Goal: Information Seeking & Learning: Learn about a topic

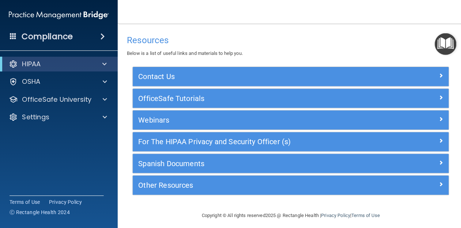
click at [443, 44] on img "Open Resource Center" at bounding box center [443, 44] width 22 height 22
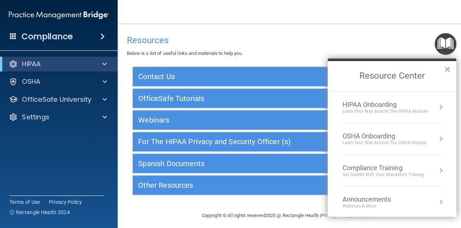
click at [385, 133] on div "OSHA Onboarding" at bounding box center [382, 135] width 83 height 8
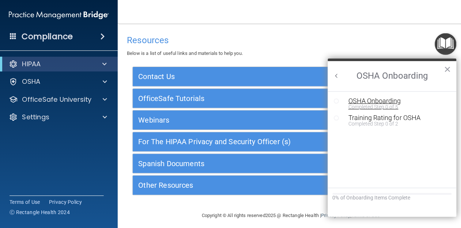
click at [371, 101] on div "OSHA Onboarding" at bounding box center [395, 100] width 98 height 7
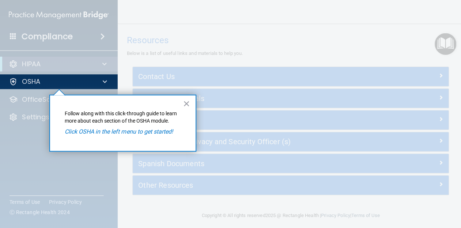
click at [99, 133] on em "Click OSHA in the left menu to get started!" at bounding box center [118, 130] width 108 height 7
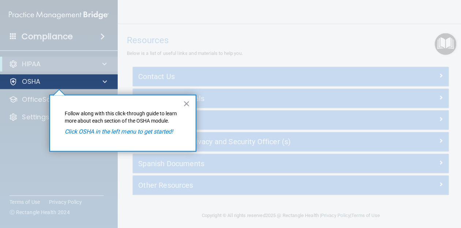
click at [90, 80] on div "OSHA" at bounding box center [48, 81] width 91 height 9
click at [32, 84] on p "OSHA" at bounding box center [31, 81] width 18 height 9
click at [18, 80] on div "OSHA" at bounding box center [48, 81] width 91 height 9
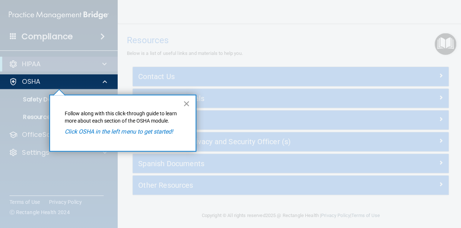
click at [184, 101] on button "×" at bounding box center [185, 103] width 7 height 12
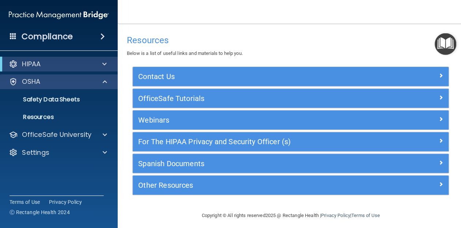
click at [35, 83] on p "OSHA" at bounding box center [31, 81] width 18 height 9
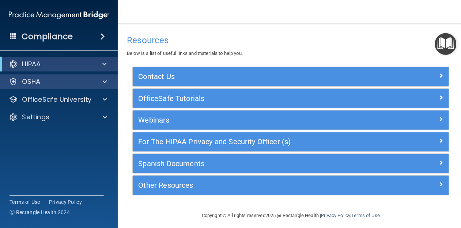
click at [35, 83] on p "OSHA" at bounding box center [31, 81] width 18 height 9
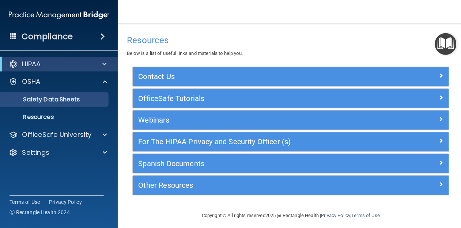
click at [46, 98] on p "Safety Data Sheets" at bounding box center [55, 98] width 100 height 7
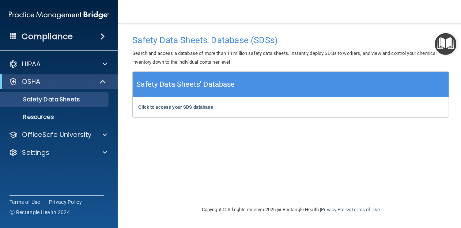
click at [443, 49] on img "Open Resource Center" at bounding box center [443, 44] width 22 height 22
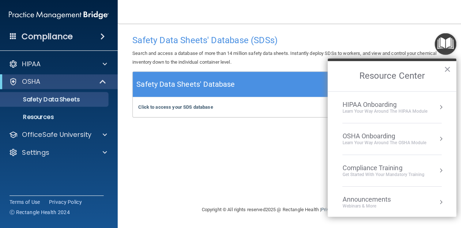
click at [400, 133] on div "OSHA Onboarding" at bounding box center [382, 135] width 83 height 8
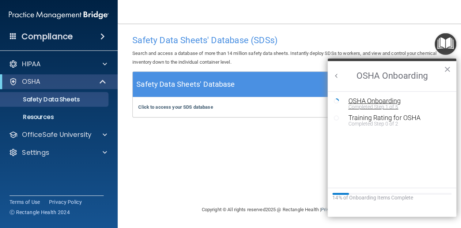
click at [382, 99] on div "OSHA Onboarding" at bounding box center [395, 100] width 98 height 7
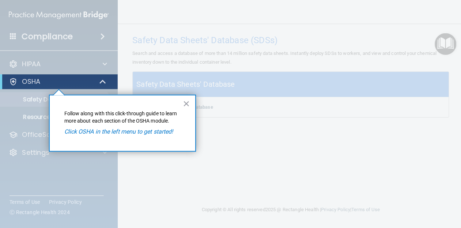
click at [43, 82] on div "OSHA" at bounding box center [48, 81] width 90 height 9
drag, startPoint x: 43, startPoint y: 82, endPoint x: 43, endPoint y: 87, distance: 4.4
click at [43, 87] on div "OSHA" at bounding box center [58, 81] width 117 height 15
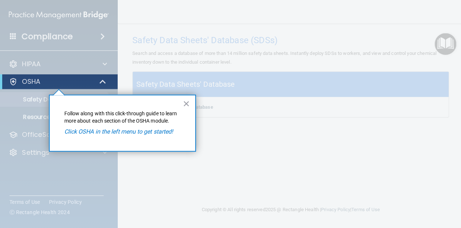
click at [61, 85] on div "OSHA" at bounding box center [48, 81] width 90 height 9
click at [59, 85] on div "OSHA" at bounding box center [48, 81] width 90 height 9
click at [72, 131] on em "Click OSHA in the left menu to get started!" at bounding box center [118, 130] width 108 height 7
click at [50, 82] on div "OSHA" at bounding box center [48, 81] width 90 height 9
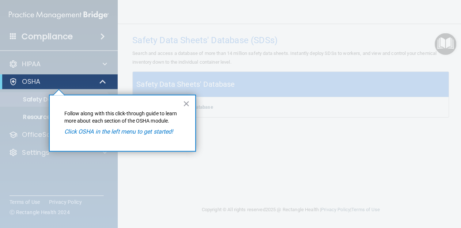
click at [102, 81] on span at bounding box center [103, 81] width 6 height 9
click at [102, 81] on span at bounding box center [104, 81] width 4 height 9
click at [33, 99] on div at bounding box center [58, 158] width 117 height 139
click at [183, 107] on button "×" at bounding box center [185, 103] width 7 height 12
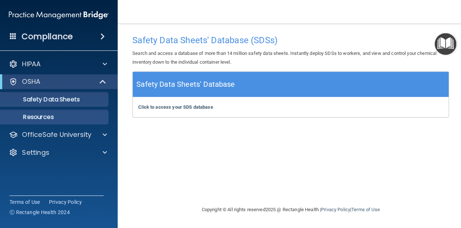
click at [44, 117] on p "Resources" at bounding box center [55, 116] width 100 height 7
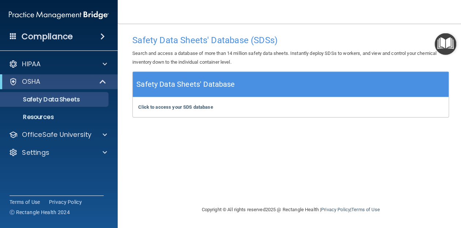
click at [436, 48] on img "Open Resource Center" at bounding box center [443, 44] width 22 height 22
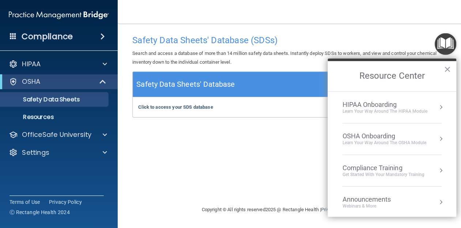
click at [380, 136] on div "OSHA Onboarding" at bounding box center [382, 135] width 83 height 8
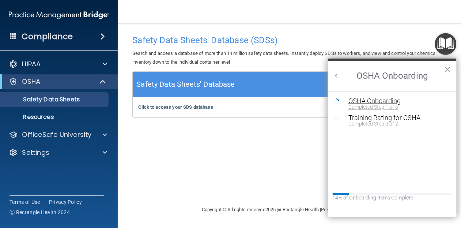
click at [377, 101] on div "OSHA Onboarding" at bounding box center [395, 100] width 98 height 7
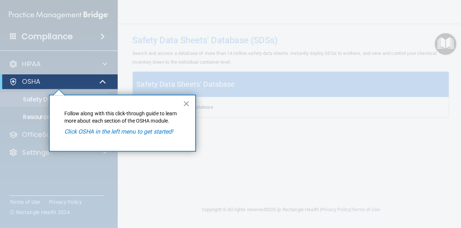
click at [377, 101] on div at bounding box center [289, 114] width 344 height 228
click at [127, 134] on em "Click OSHA in the left menu to get started!" at bounding box center [118, 130] width 108 height 7
click at [105, 83] on span at bounding box center [103, 81] width 6 height 9
click at [20, 79] on div "OSHA" at bounding box center [48, 81] width 90 height 9
click at [4, 80] on div "OSHA" at bounding box center [48, 81] width 90 height 9
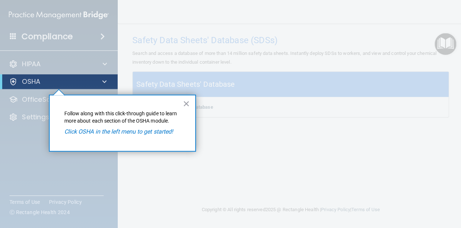
click at [1, 79] on div "OSHA" at bounding box center [58, 81] width 117 height 15
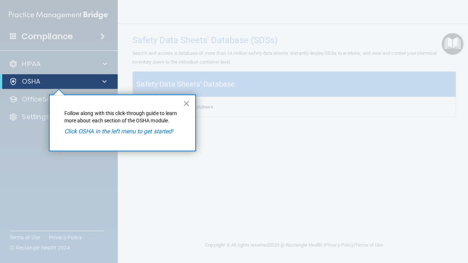
click at [27, 80] on p "OSHA" at bounding box center [31, 81] width 18 height 9
click at [106, 130] on em "Click OSHA in the left menu to get started!" at bounding box center [118, 130] width 108 height 7
click at [37, 79] on p "OSHA" at bounding box center [31, 81] width 18 height 9
click at [36, 79] on p "OSHA" at bounding box center [31, 81] width 18 height 9
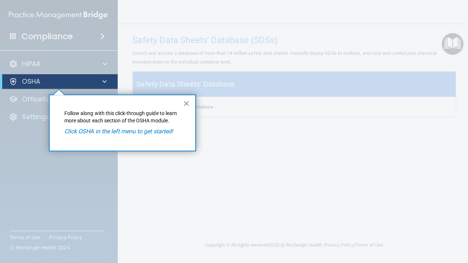
click at [36, 79] on p "OSHA" at bounding box center [31, 81] width 18 height 9
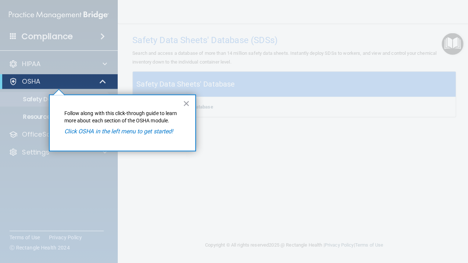
click at [38, 99] on div at bounding box center [58, 176] width 117 height 175
click at [38, 116] on div at bounding box center [58, 176] width 117 height 175
drag, startPoint x: 128, startPoint y: 104, endPoint x: 125, endPoint y: 88, distance: 16.1
click at [49, 94] on div "× Follow along with this click-through guide to learn more about each section o…" at bounding box center [49, 94] width 0 height 0
click at [98, 117] on p "Follow along with this click-through guide to learn more about each section of …" at bounding box center [122, 116] width 116 height 14
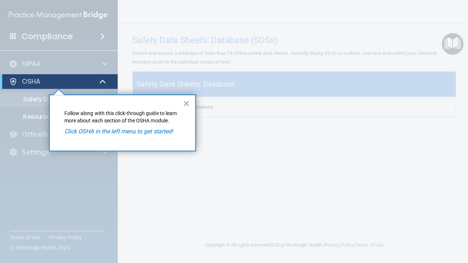
click at [97, 134] on p "Click OSHA in the left menu to get started!" at bounding box center [122, 131] width 116 height 8
click at [92, 129] on em "Click OSHA in the left menu to get started!" at bounding box center [118, 130] width 108 height 7
click at [92, 124] on div "× Follow along with this click-through guide to learn more about each section o…" at bounding box center [122, 122] width 146 height 57
click at [37, 78] on p "OSHA" at bounding box center [31, 81] width 18 height 9
click at [28, 82] on p "OSHA" at bounding box center [31, 81] width 18 height 9
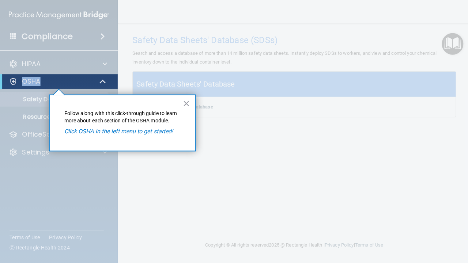
click at [9, 82] on div at bounding box center [13, 81] width 9 height 9
click at [100, 80] on span at bounding box center [103, 81] width 6 height 9
click at [100, 81] on div at bounding box center [103, 81] width 18 height 9
click at [139, 130] on em "Click OSHA in the left menu to get started!" at bounding box center [118, 130] width 108 height 7
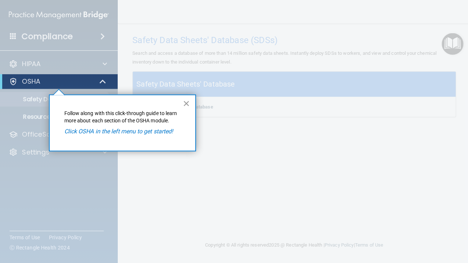
click at [185, 105] on button "×" at bounding box center [185, 103] width 7 height 12
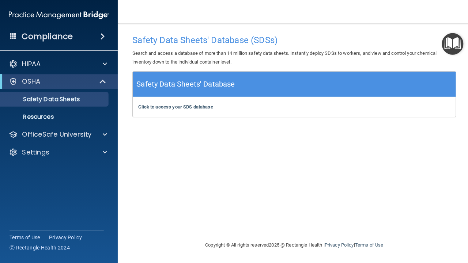
click at [454, 39] on img "Open Resource Center" at bounding box center [450, 44] width 22 height 22
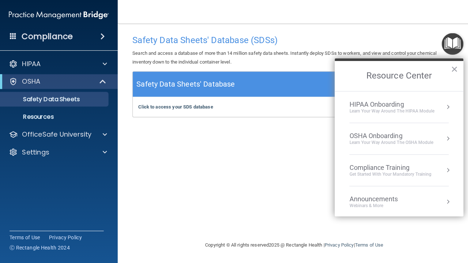
click at [391, 137] on div "OSHA Onboarding" at bounding box center [388, 135] width 83 height 8
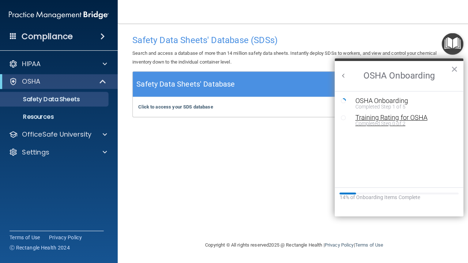
click at [371, 116] on div "Training Rating for OSHA" at bounding box center [402, 117] width 98 height 7
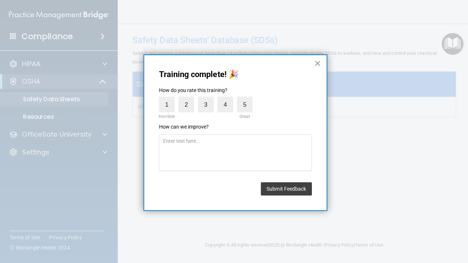
click at [313, 64] on button "×" at bounding box center [315, 63] width 7 height 12
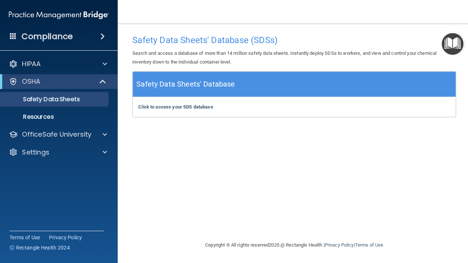
click at [447, 39] on img "Open Resource Center" at bounding box center [450, 44] width 22 height 22
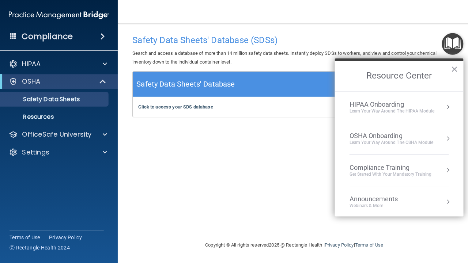
click at [376, 147] on li "OSHA Onboarding Learn your way around the OSHA module" at bounding box center [396, 138] width 99 height 31
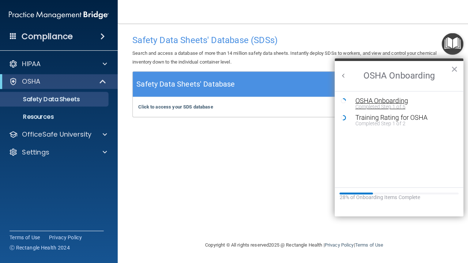
click at [371, 104] on div "Completed Step 1 of 5" at bounding box center [402, 106] width 98 height 5
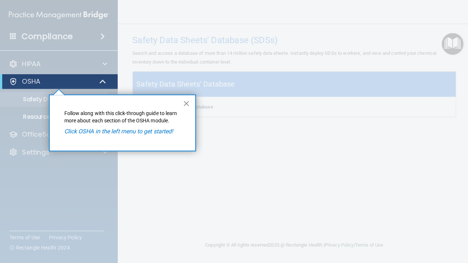
click at [82, 81] on div "OSHA" at bounding box center [48, 81] width 90 height 9
click at [100, 81] on span at bounding box center [103, 81] width 6 height 9
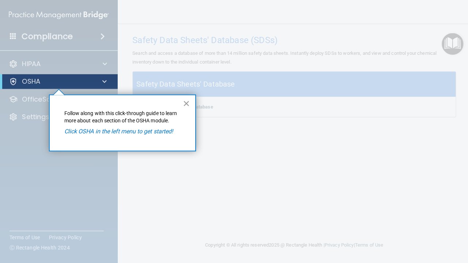
click at [183, 106] on button "×" at bounding box center [185, 103] width 7 height 12
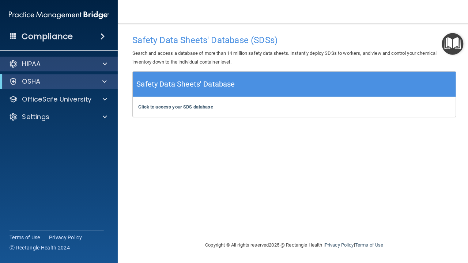
click at [85, 65] on div "HIPAA" at bounding box center [48, 63] width 91 height 9
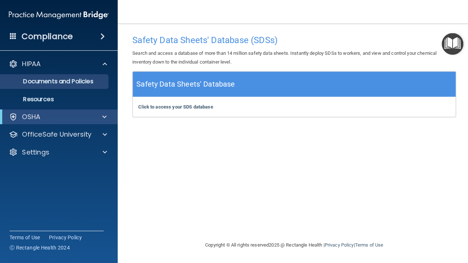
click at [70, 80] on p "Documents and Policies" at bounding box center [55, 81] width 100 height 7
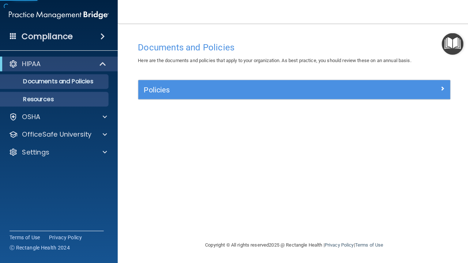
click at [48, 97] on p "Resources" at bounding box center [55, 98] width 100 height 7
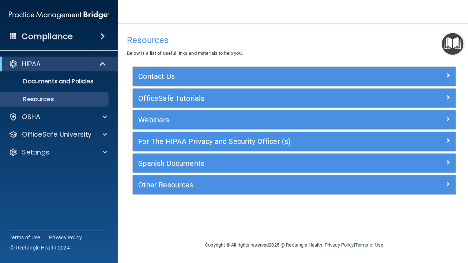
click at [87, 40] on div "Compliance" at bounding box center [58, 36] width 117 height 16
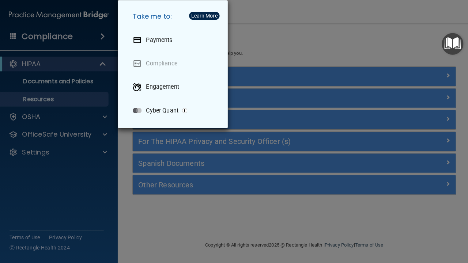
click at [300, 34] on div "Take me to: Payments Compliance Engagement Cyber Quant" at bounding box center [234, 131] width 468 height 263
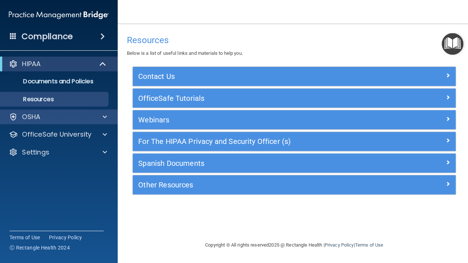
click at [48, 114] on div "OSHA" at bounding box center [48, 116] width 91 height 9
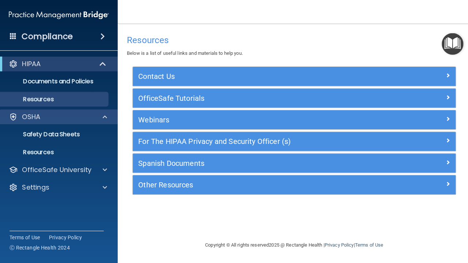
click at [8, 118] on div "OSHA" at bounding box center [48, 116] width 91 height 9
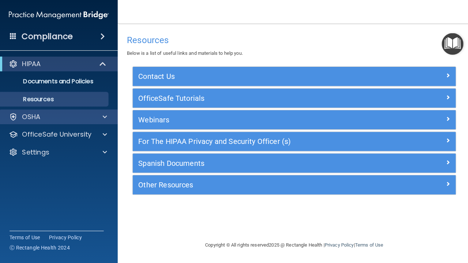
click at [8, 118] on div "OSHA" at bounding box center [48, 116] width 91 height 9
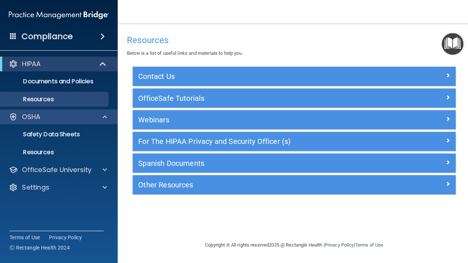
click at [8, 118] on div "OSHA" at bounding box center [48, 116] width 91 height 9
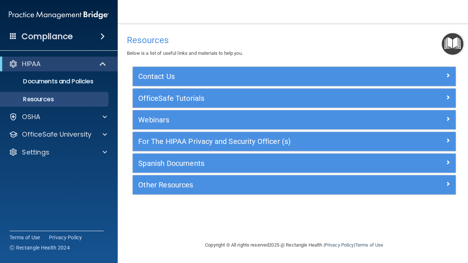
click at [459, 44] on img "Open Resource Center" at bounding box center [450, 44] width 22 height 22
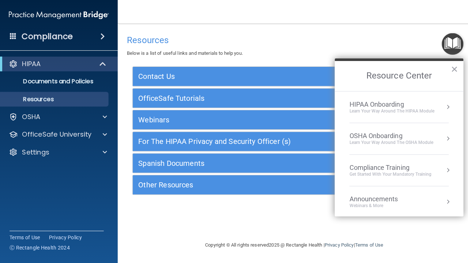
click at [403, 178] on li "Compliance Training Get Started with your mandatory training" at bounding box center [396, 169] width 99 height 31
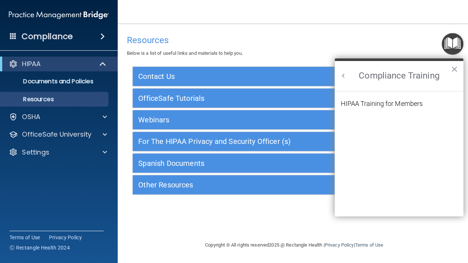
click at [342, 76] on button "Back to Resource Center Home" at bounding box center [341, 75] width 7 height 7
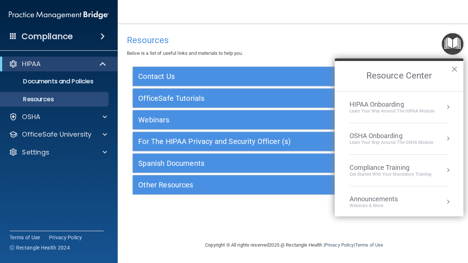
click at [360, 103] on div "HIPAA Onboarding" at bounding box center [389, 104] width 84 height 8
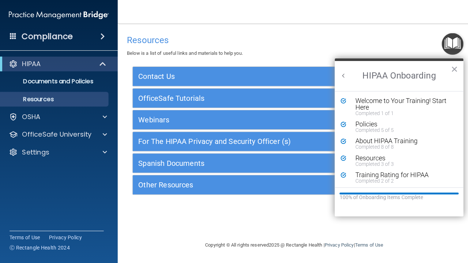
click at [342, 76] on button "Back to Resource Center Home" at bounding box center [341, 75] width 7 height 7
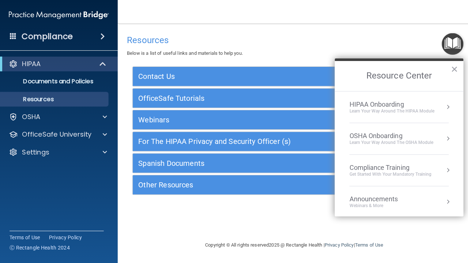
click at [369, 140] on div "Learn your way around the OSHA module" at bounding box center [388, 142] width 83 height 6
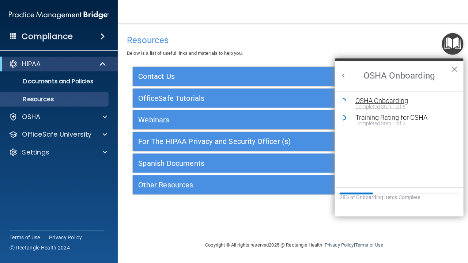
click at [355, 97] on div "OSHA Onboarding" at bounding box center [402, 100] width 98 height 7
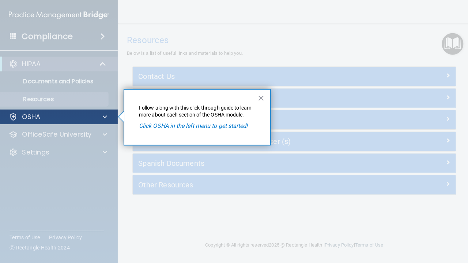
click at [102, 121] on div "OSHA" at bounding box center [58, 116] width 117 height 15
click at [50, 115] on div "OSHA" at bounding box center [48, 116] width 91 height 9
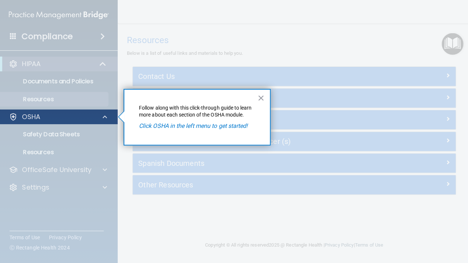
click at [18, 113] on div "OSHA" at bounding box center [48, 116] width 91 height 9
click at [101, 119] on div at bounding box center [103, 116] width 18 height 9
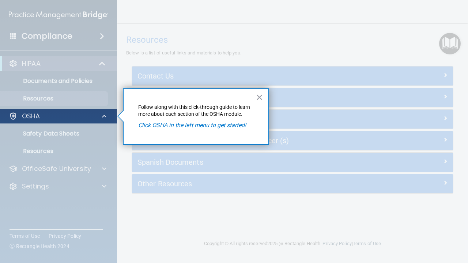
click at [35, 119] on p "OSHA" at bounding box center [31, 116] width 18 height 9
click at [23, 114] on p "OSHA" at bounding box center [31, 116] width 18 height 9
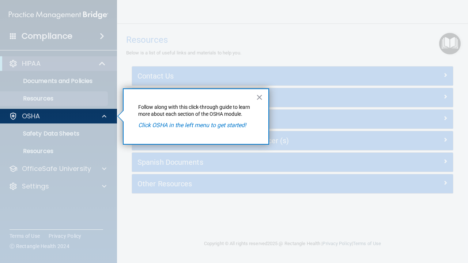
click at [160, 125] on em "Click OSHA in the left menu to get started!" at bounding box center [192, 125] width 108 height 7
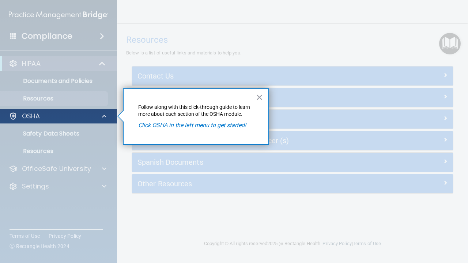
click at [32, 117] on p "OSHA" at bounding box center [31, 116] width 18 height 9
click at [33, 117] on p "OSHA" at bounding box center [31, 116] width 18 height 9
click at [25, 116] on p "OSHA" at bounding box center [31, 116] width 18 height 9
click at [29, 115] on p "OSHA" at bounding box center [31, 116] width 18 height 9
click at [34, 115] on p "OSHA" at bounding box center [31, 116] width 18 height 9
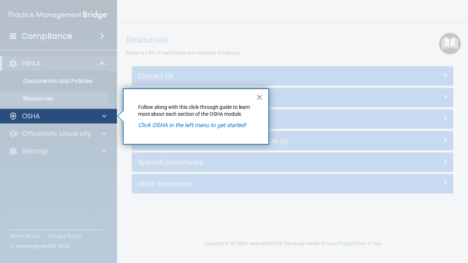
click at [39, 116] on p "OSHA" at bounding box center [31, 116] width 18 height 9
click at [26, 115] on p "OSHA" at bounding box center [31, 116] width 18 height 9
click at [13, 115] on div at bounding box center [13, 116] width 9 height 9
click at [104, 116] on span at bounding box center [104, 116] width 4 height 9
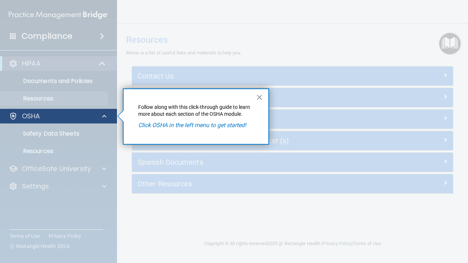
click at [104, 116] on span at bounding box center [104, 116] width 4 height 9
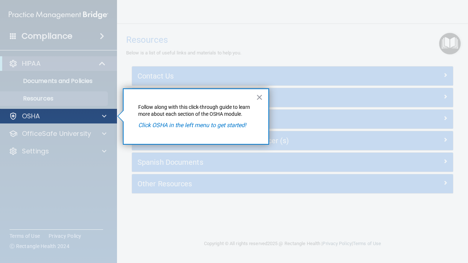
click at [104, 116] on span at bounding box center [104, 116] width 4 height 9
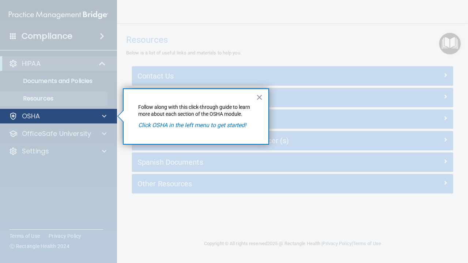
click at [104, 116] on span at bounding box center [104, 116] width 4 height 9
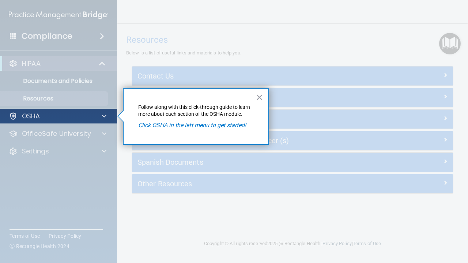
click at [104, 116] on span at bounding box center [104, 116] width 4 height 9
click at [35, 118] on p "OSHA" at bounding box center [31, 116] width 18 height 9
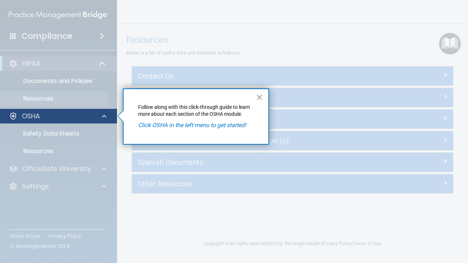
click at [35, 118] on p "OSHA" at bounding box center [31, 116] width 18 height 9
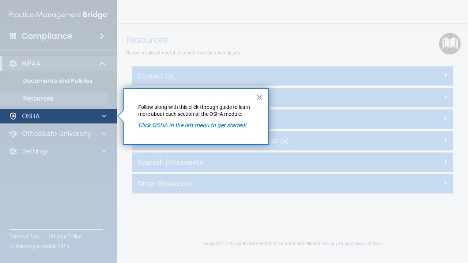
click at [35, 118] on p "OSHA" at bounding box center [31, 116] width 18 height 9
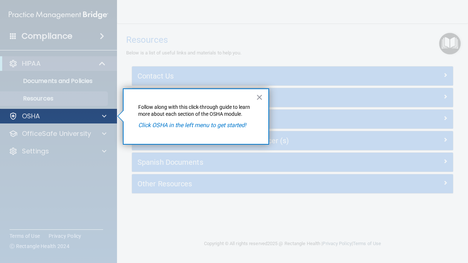
click at [35, 118] on p "OSHA" at bounding box center [31, 116] width 18 height 9
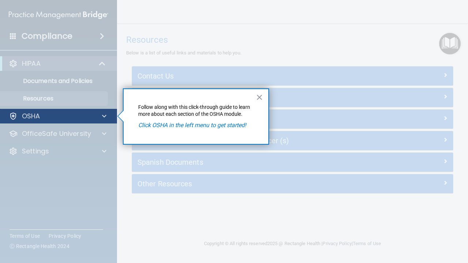
click at [35, 118] on p "OSHA" at bounding box center [31, 116] width 18 height 9
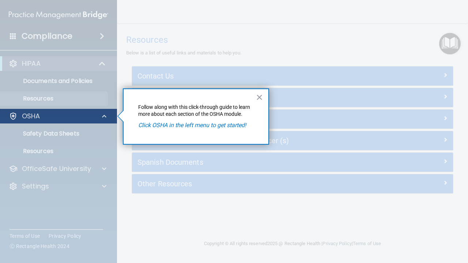
click at [35, 118] on p "OSHA" at bounding box center [31, 116] width 18 height 9
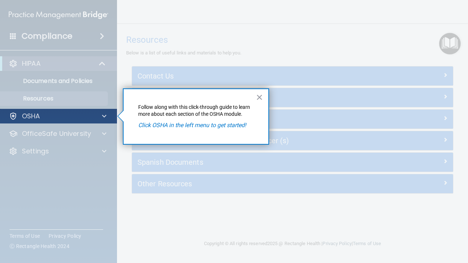
click at [35, 118] on p "OSHA" at bounding box center [31, 116] width 18 height 9
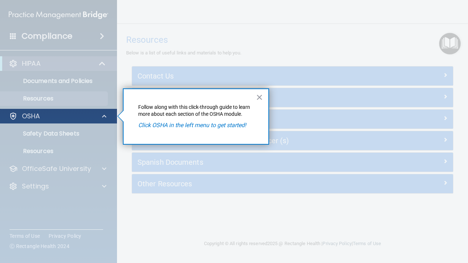
click at [35, 118] on p "OSHA" at bounding box center [31, 116] width 18 height 9
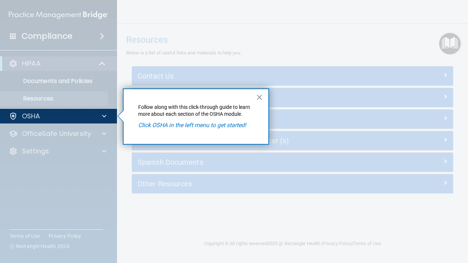
click at [153, 127] on em "Click OSHA in the left menu to get started!" at bounding box center [192, 125] width 108 height 7
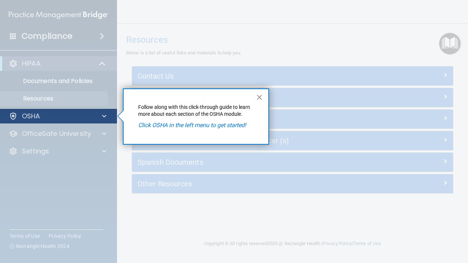
click at [11, 117] on div at bounding box center [13, 116] width 9 height 9
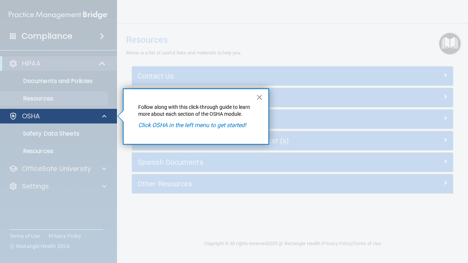
click at [11, 117] on div at bounding box center [13, 116] width 9 height 9
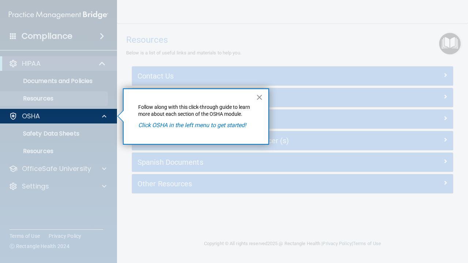
click at [258, 97] on button "×" at bounding box center [259, 97] width 7 height 12
